Goal: Navigation & Orientation: Find specific page/section

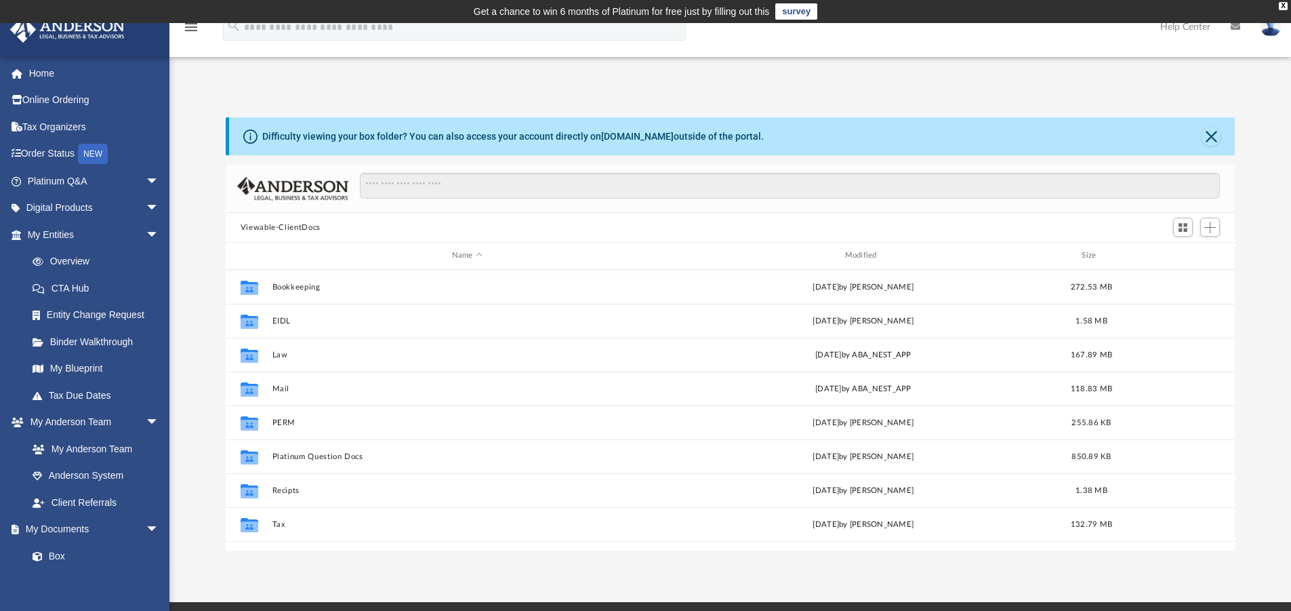
scroll to position [298, 999]
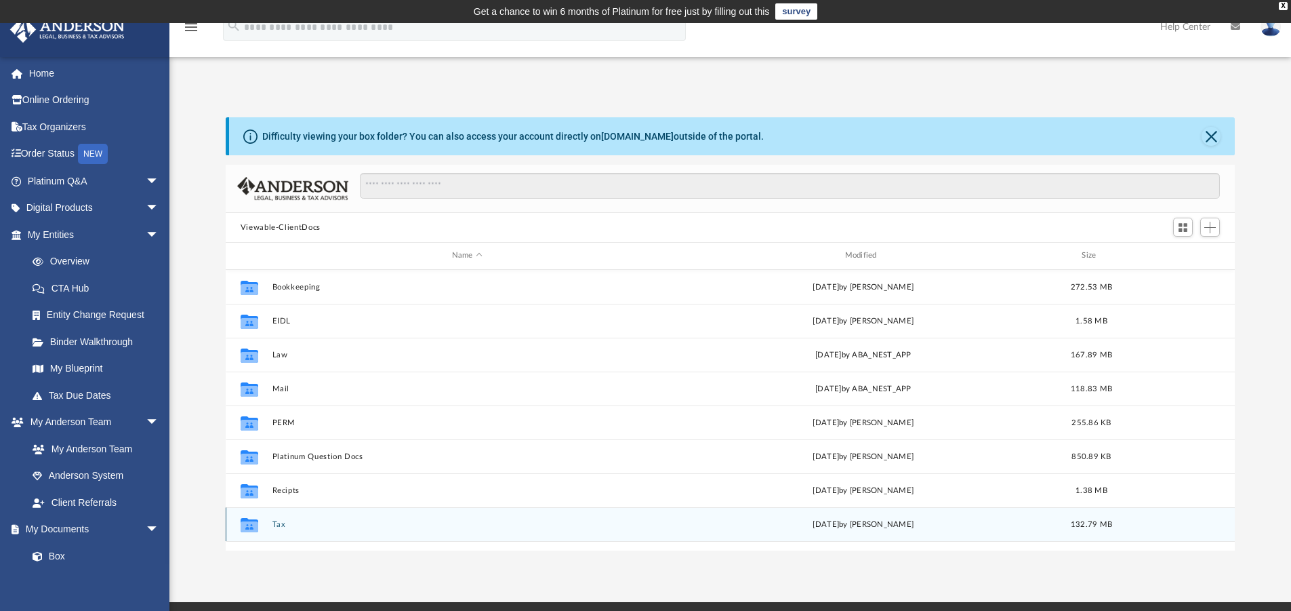
click at [283, 523] on button "Tax" at bounding box center [467, 524] width 390 height 9
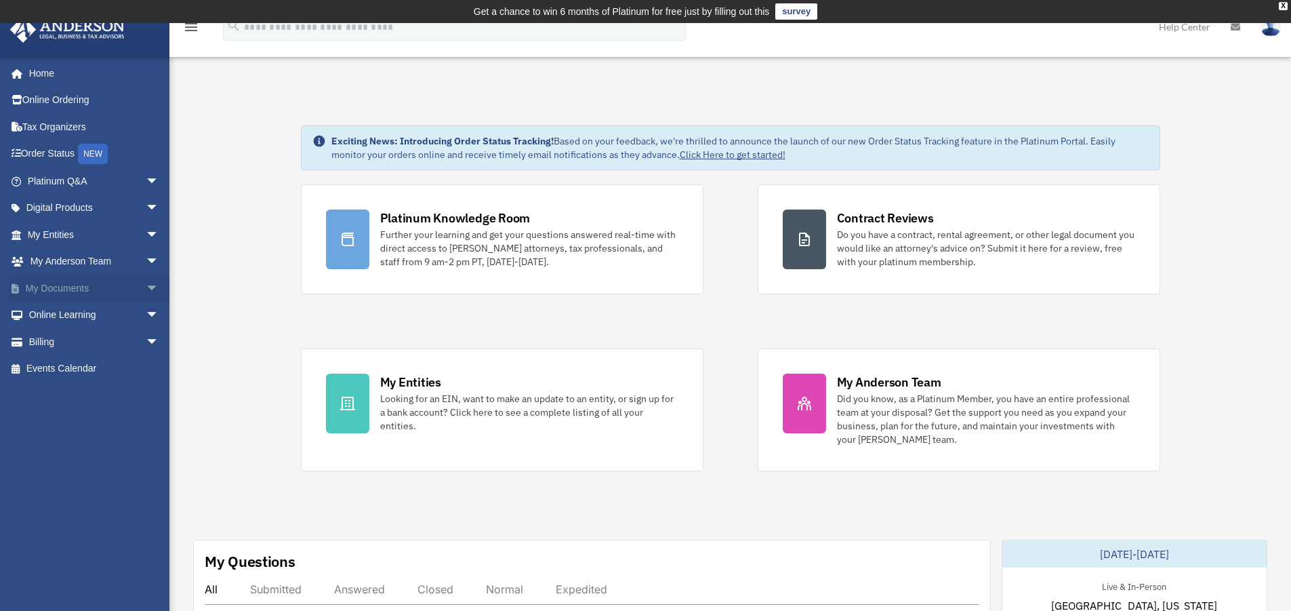
click at [65, 285] on link "My Documents arrow_drop_down" at bounding box center [94, 288] width 170 height 27
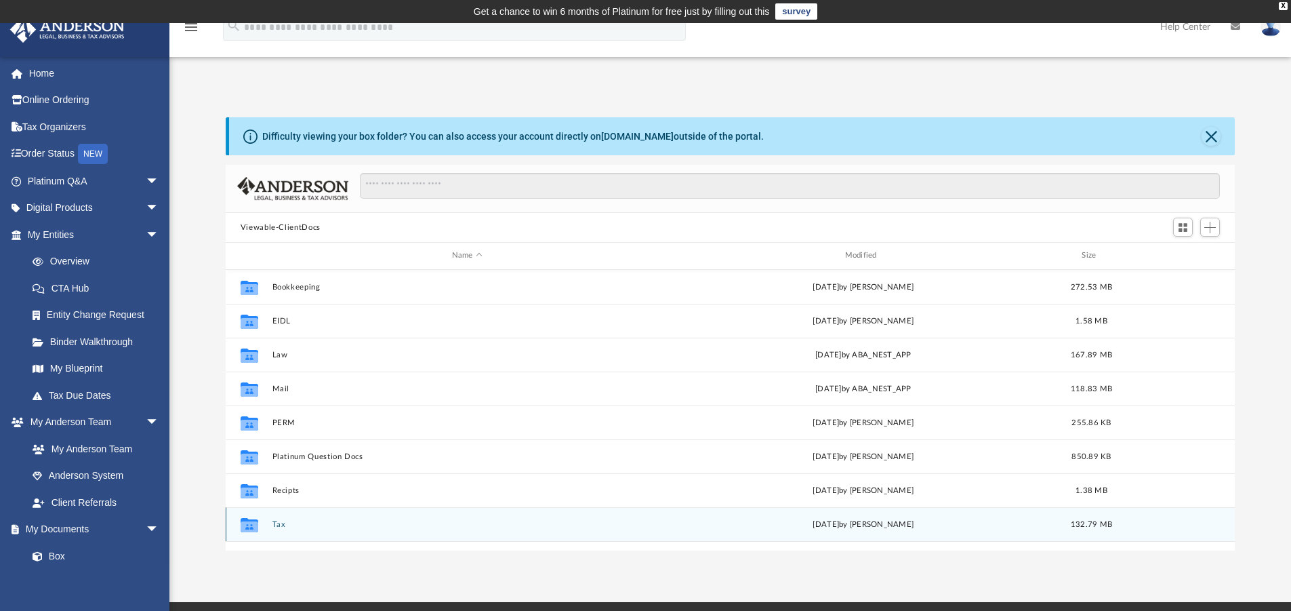
scroll to position [298, 999]
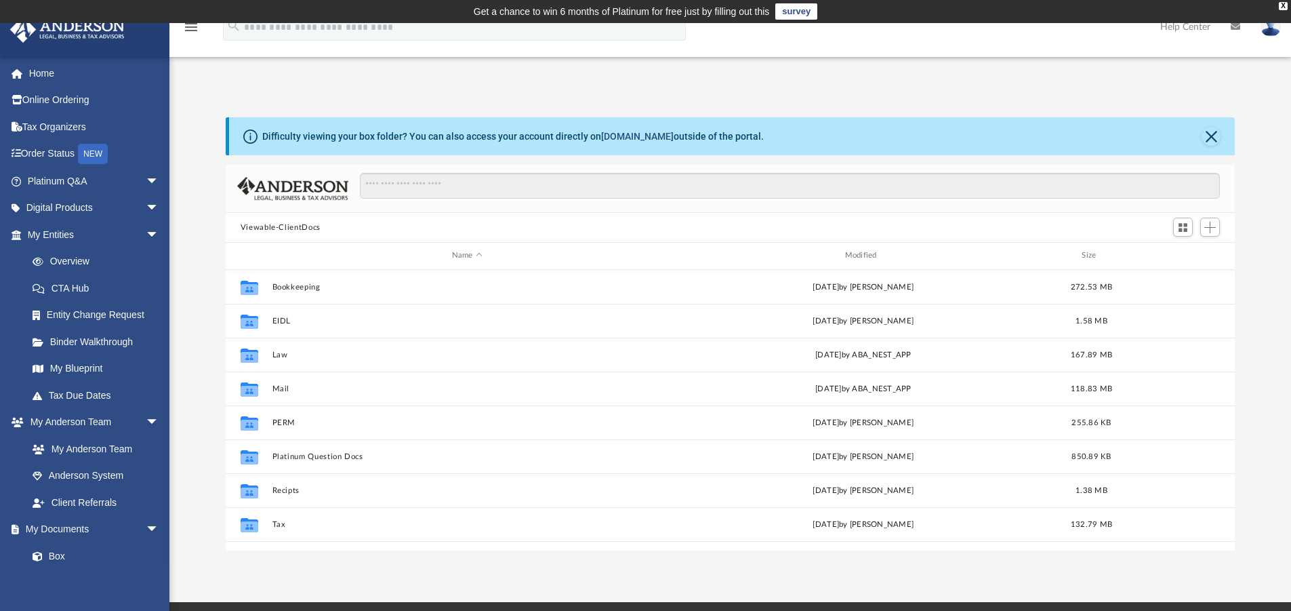
click at [623, 137] on link "[DOMAIN_NAME]" at bounding box center [637, 136] width 73 height 11
click at [616, 137] on link "[DOMAIN_NAME]" at bounding box center [637, 136] width 73 height 11
click at [613, 140] on link "box.com" at bounding box center [637, 136] width 73 height 11
